Goal: Task Accomplishment & Management: Use online tool/utility

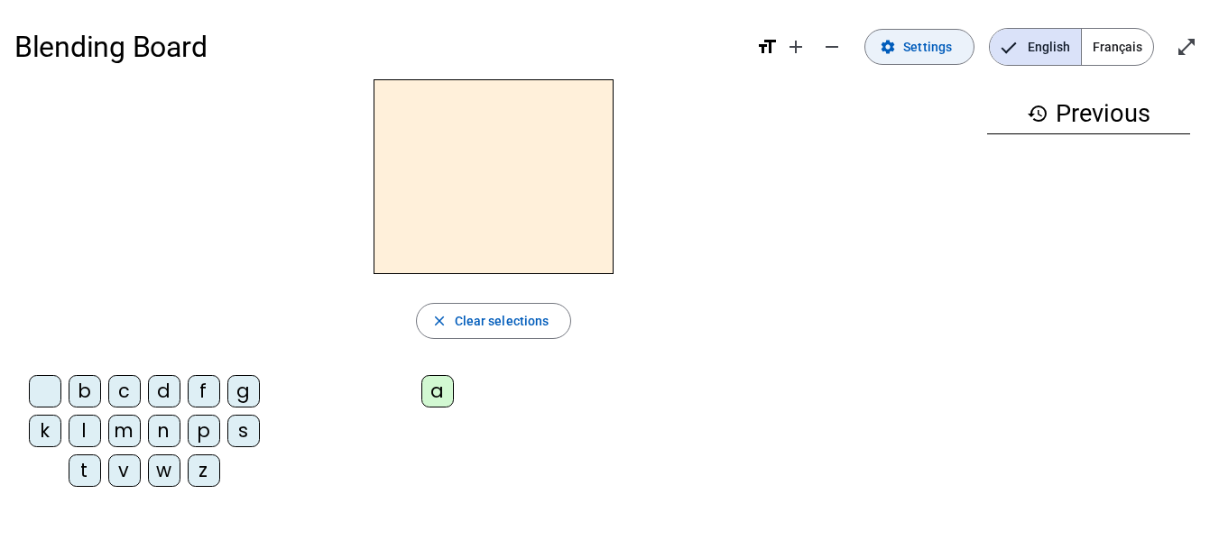
click at [937, 47] on span "Settings" at bounding box center [927, 47] width 49 height 22
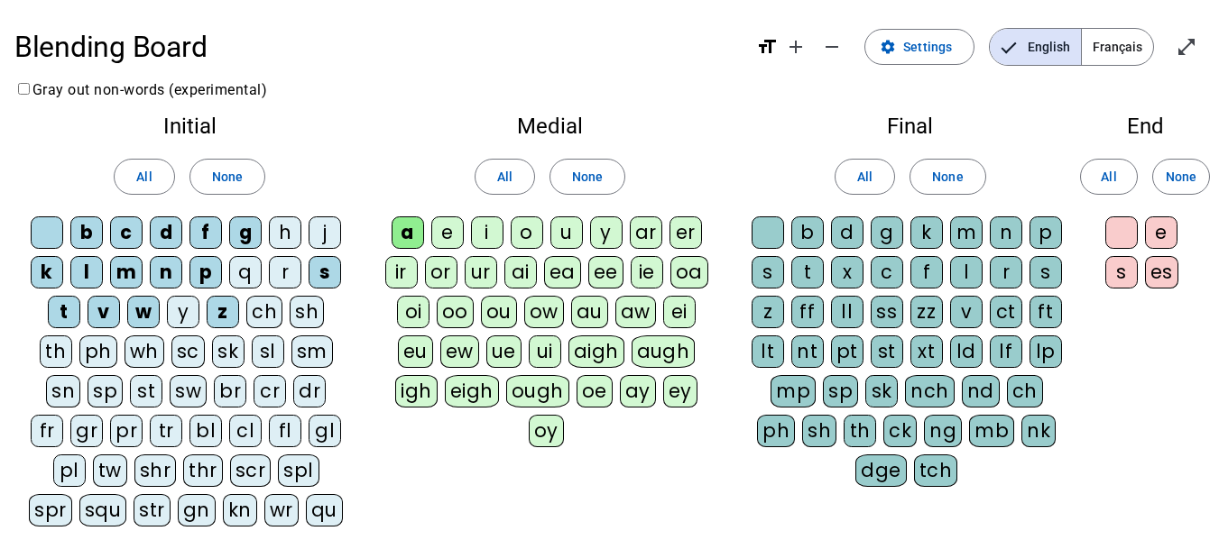
click at [401, 231] on div "a" at bounding box center [408, 233] width 32 height 32
click at [451, 234] on div "e" at bounding box center [447, 233] width 32 height 32
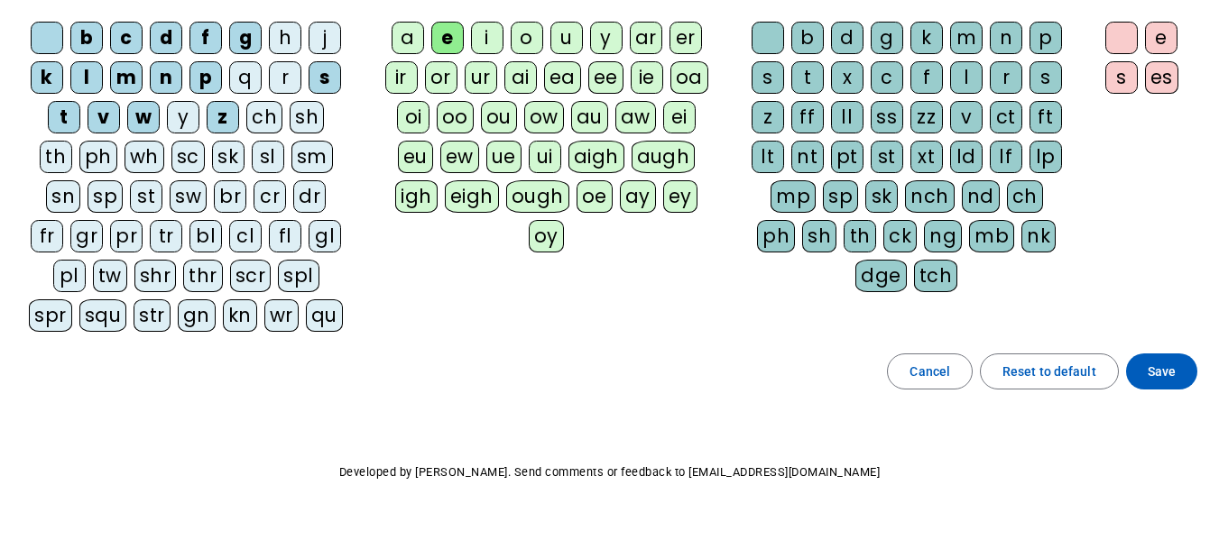
scroll to position [234, 0]
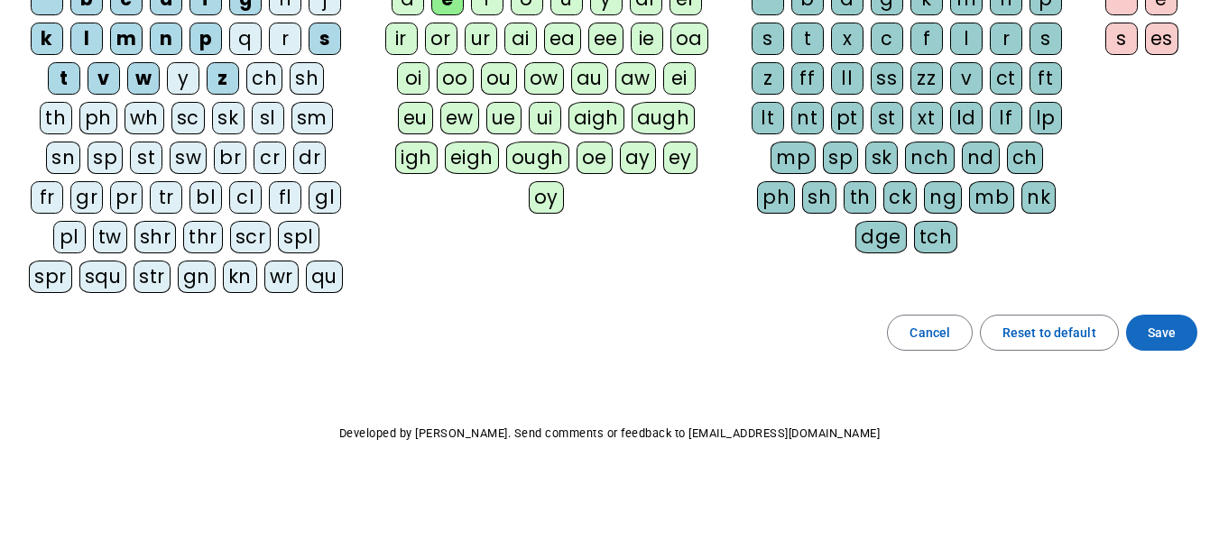
click at [1168, 331] on span "Save" at bounding box center [1161, 333] width 28 height 22
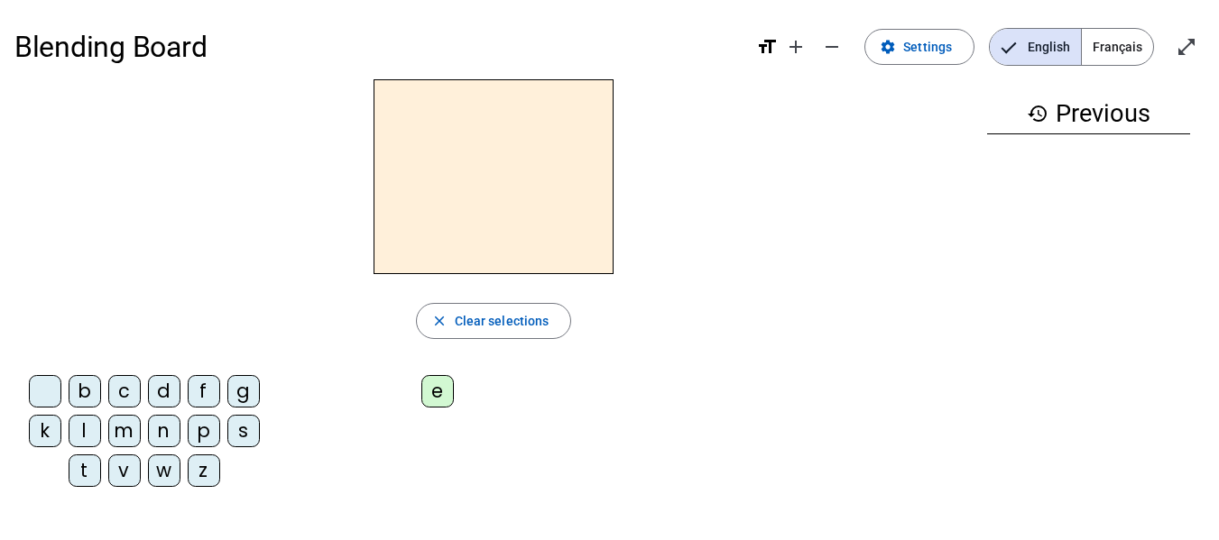
click at [789, 250] on div at bounding box center [493, 176] width 958 height 195
click at [113, 435] on div "m" at bounding box center [124, 431] width 32 height 32
click at [434, 390] on div "e" at bounding box center [437, 391] width 32 height 32
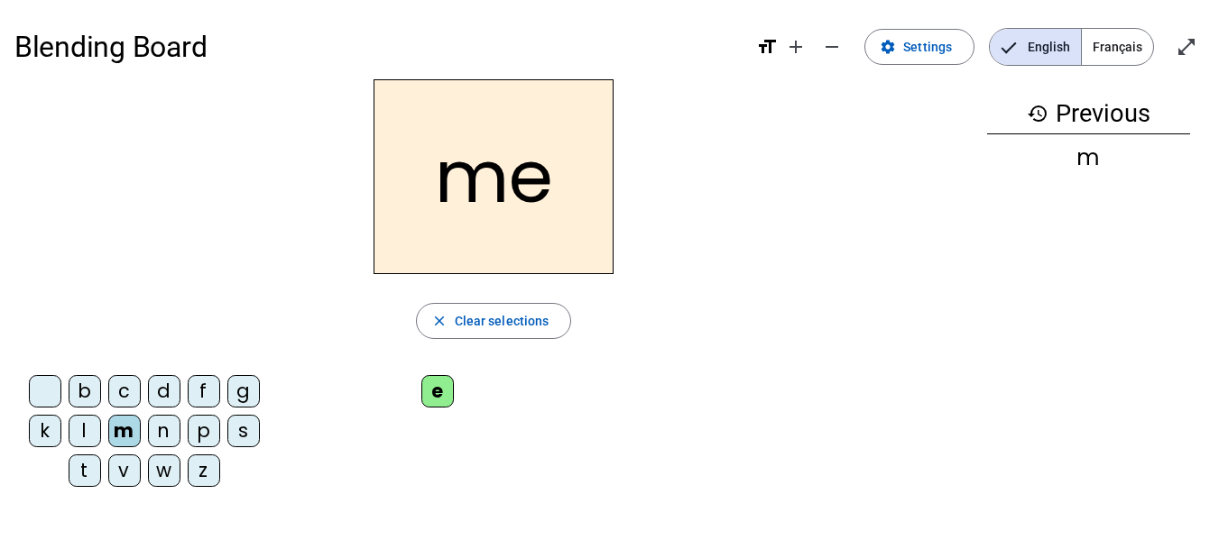
click at [235, 432] on div "s" at bounding box center [243, 431] width 32 height 32
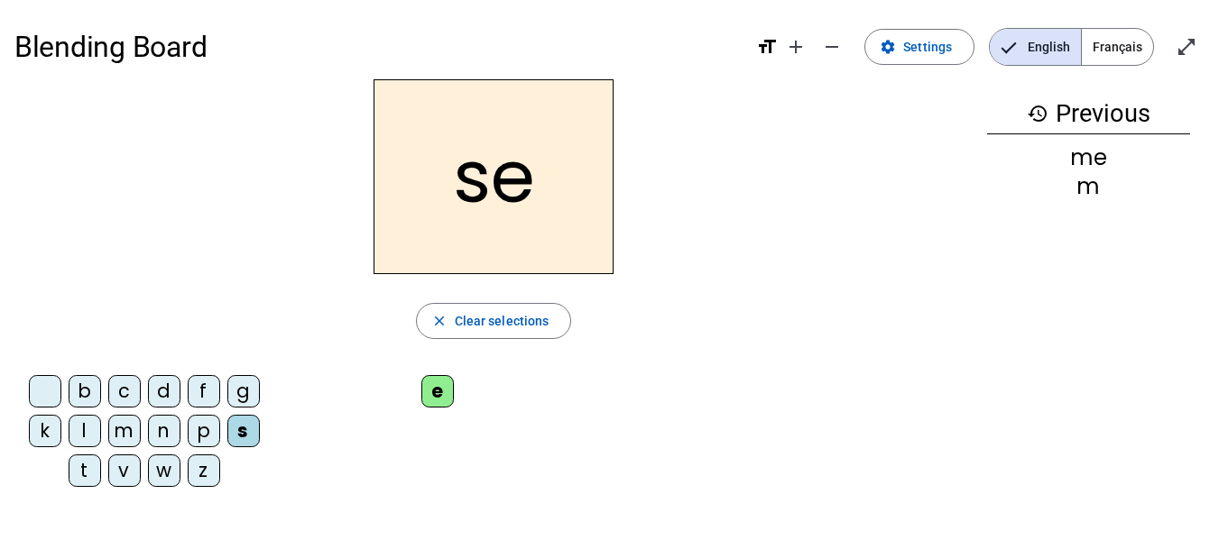
click at [73, 438] on div "l" at bounding box center [85, 431] width 32 height 32
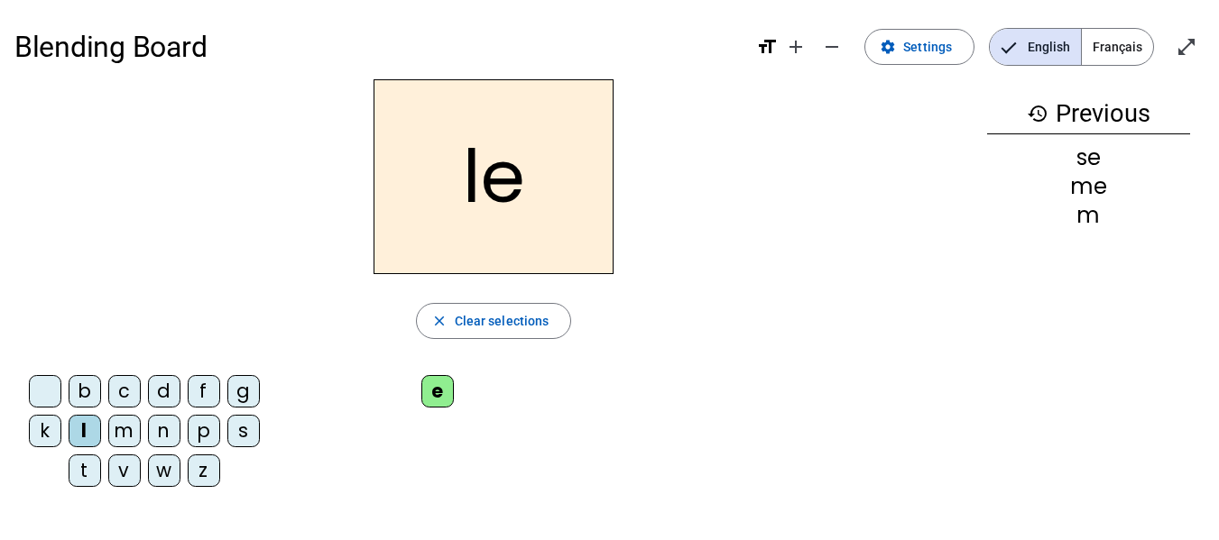
click at [157, 436] on div "n" at bounding box center [164, 431] width 32 height 32
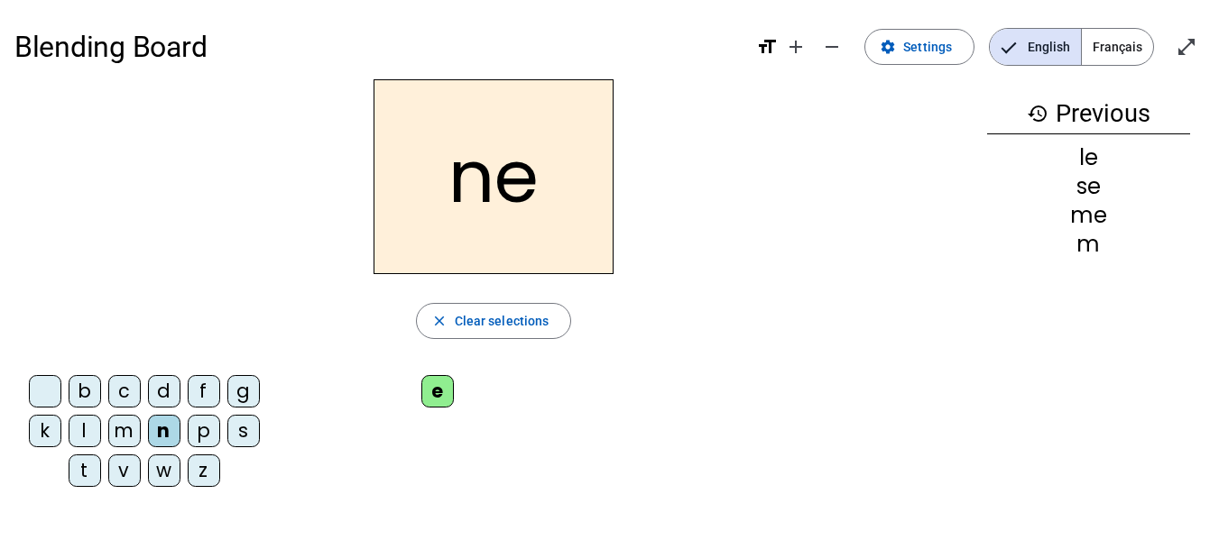
click at [114, 474] on div "v" at bounding box center [124, 471] width 32 height 32
